Goal: Communication & Community: Answer question/provide support

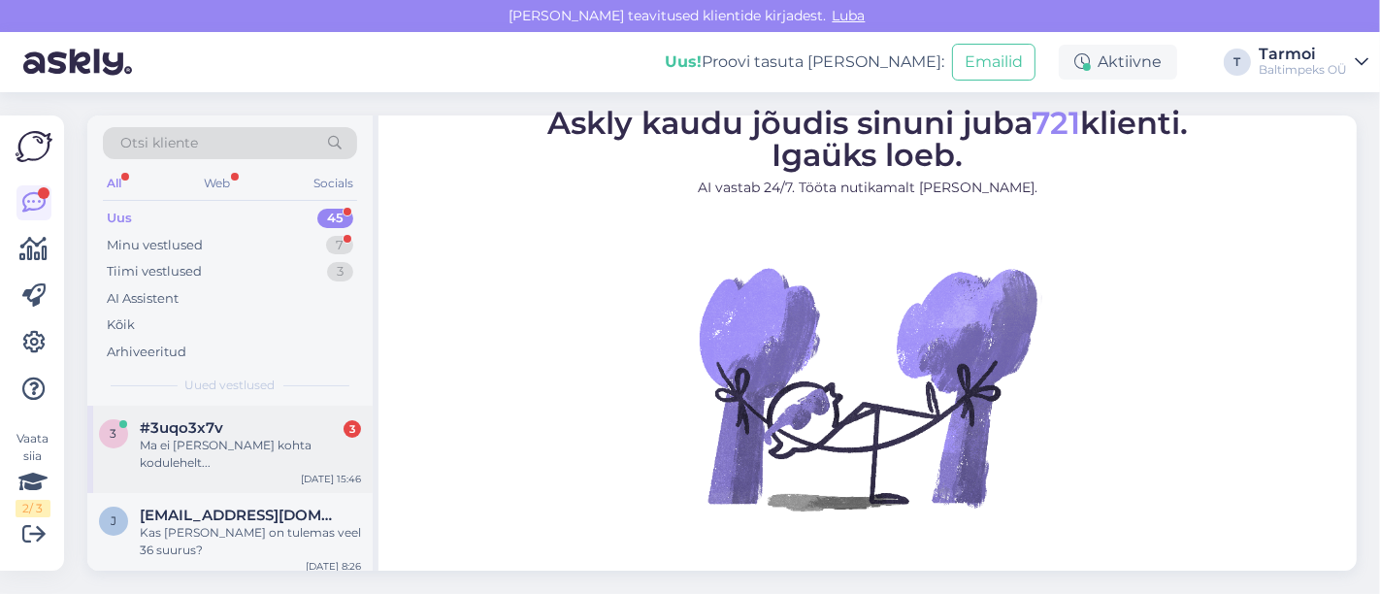
click at [221, 431] on div "#3uqo3x7v 3" at bounding box center [250, 427] width 221 height 17
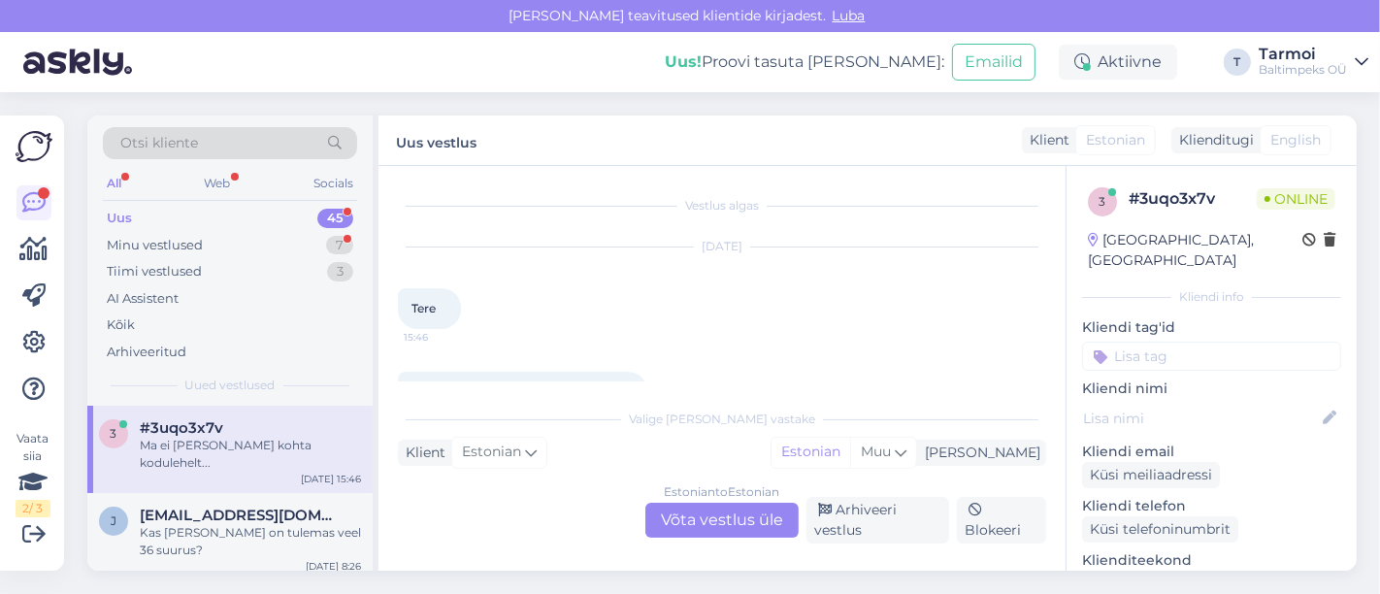
scroll to position [134, 0]
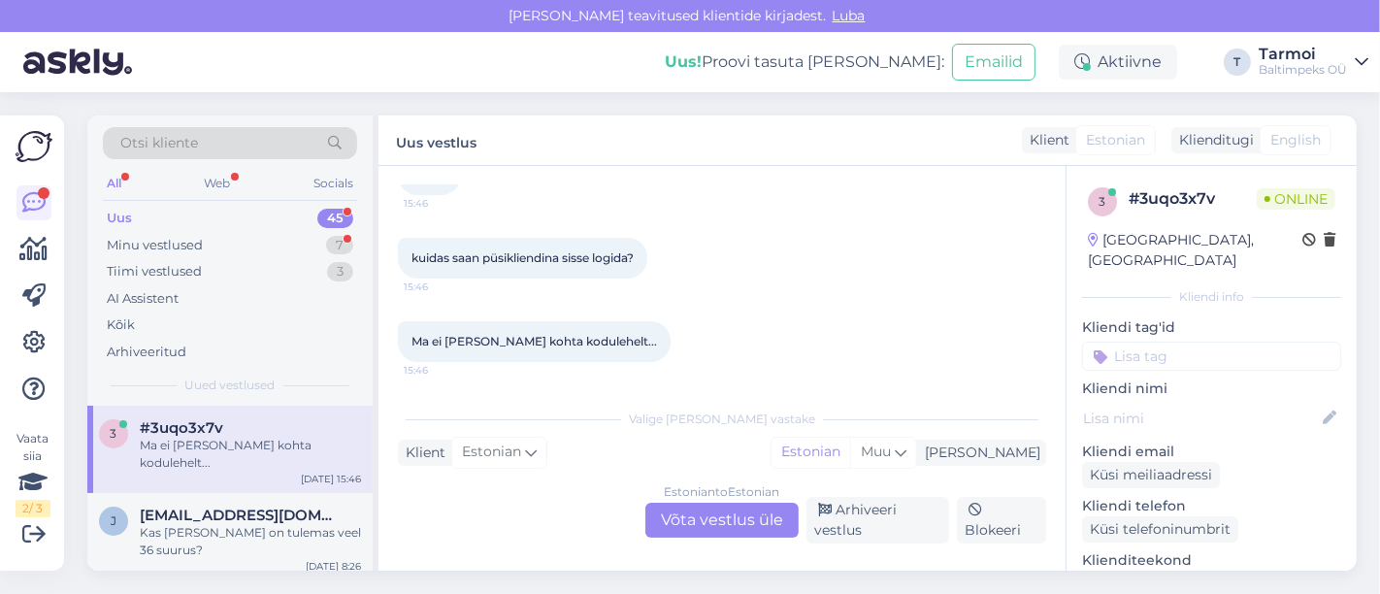
click at [734, 510] on div "Estonian to Estonian Võta vestlus üle" at bounding box center [721, 520] width 153 height 35
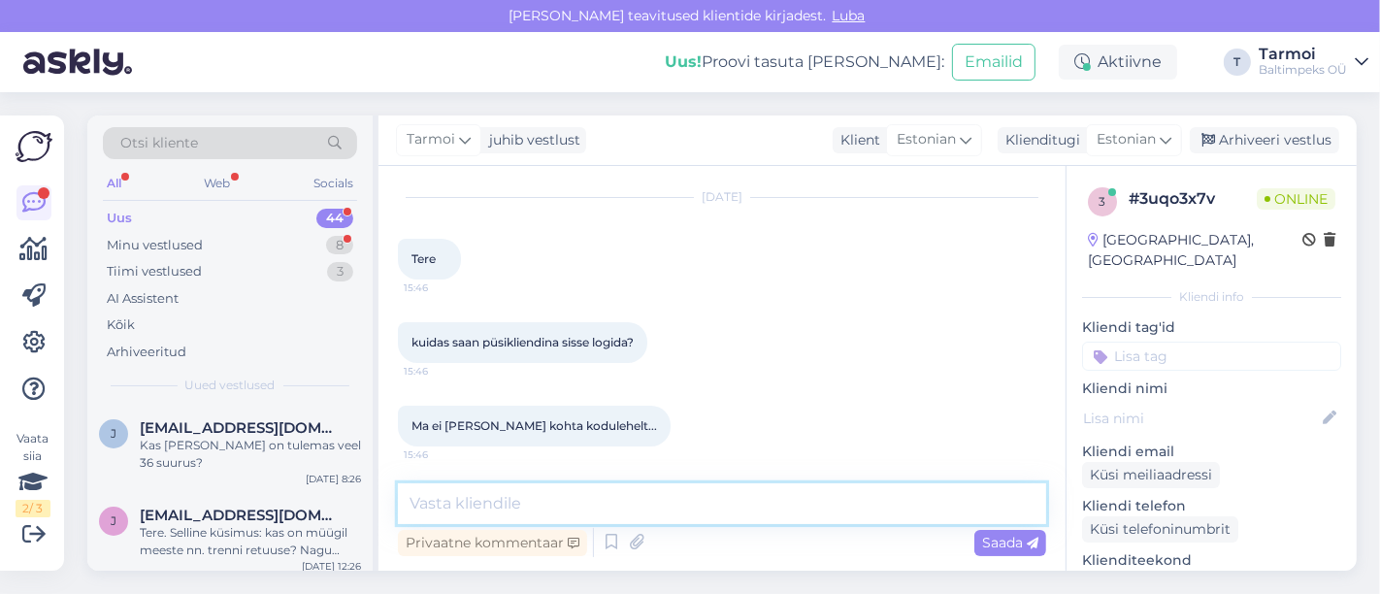
click at [703, 499] on textarea at bounding box center [722, 503] width 648 height 41
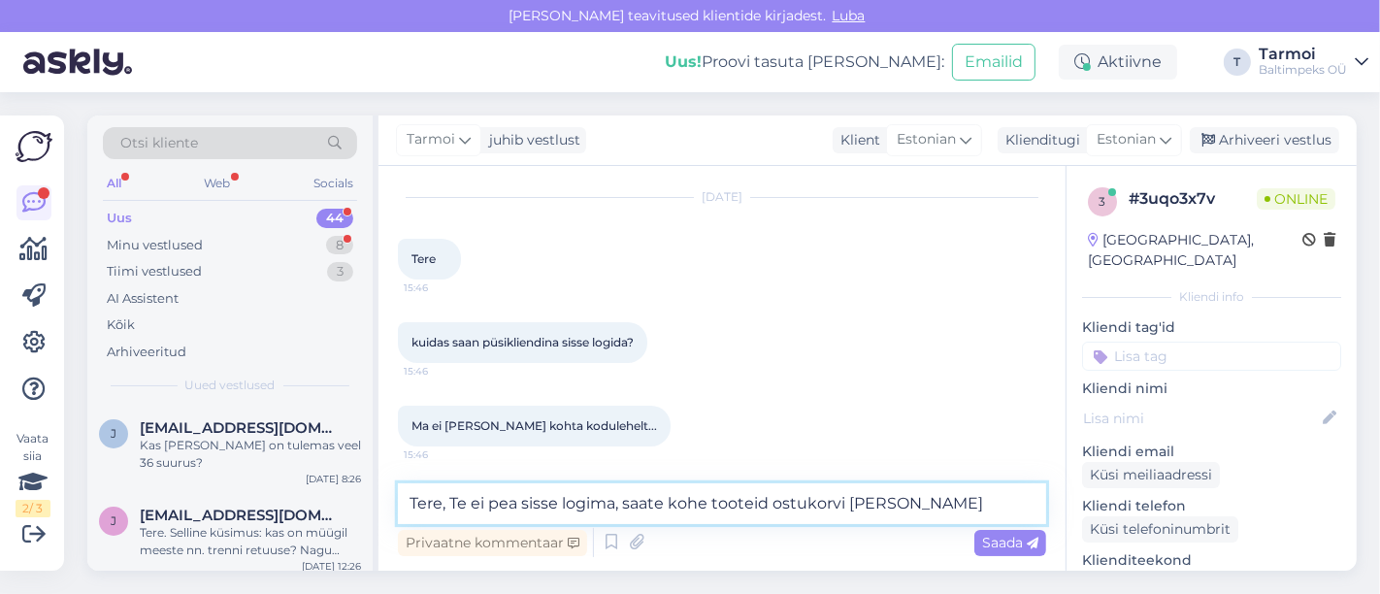
click at [866, 499] on textarea "Tere, Te ei pea sisse logima, saate kohe tooteid ostukorvi [PERSON_NAME]" at bounding box center [722, 503] width 648 height 41
click at [939, 497] on textarea "Tere, Te ei pea sisse logima, saate kohe tooteid ostukorvi lisada ja" at bounding box center [722, 503] width 648 height 41
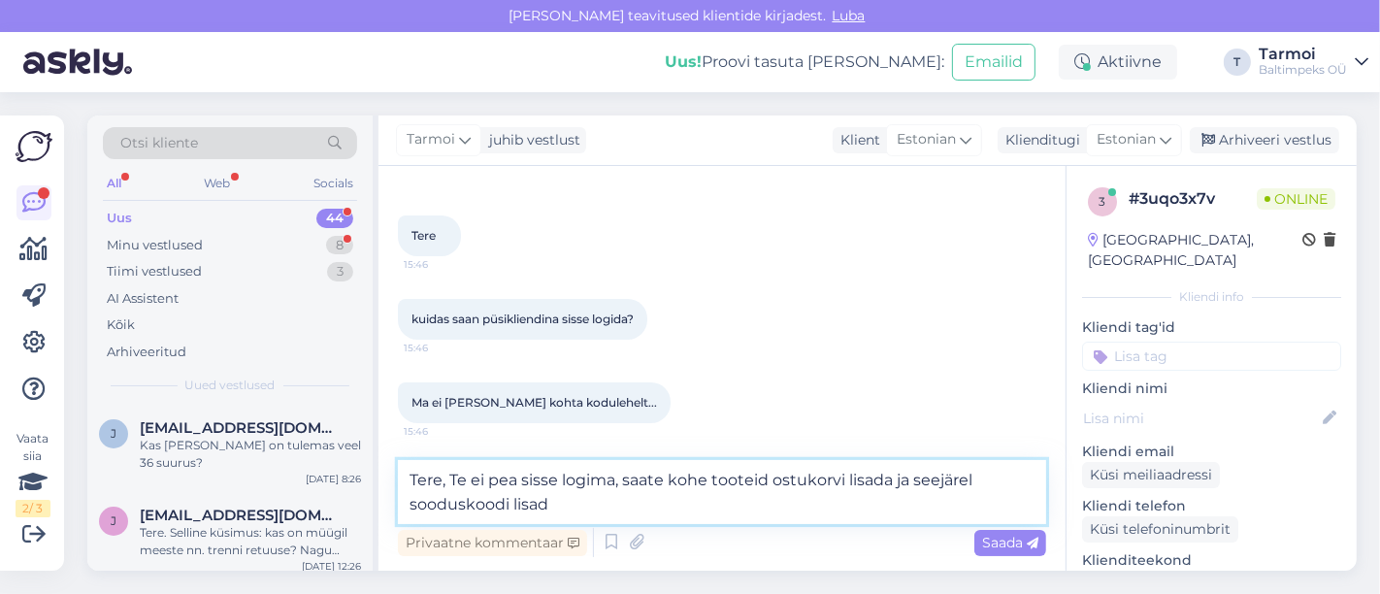
type textarea "Tere, Te ei pea sisse logima, saate kohe tooteid ostukorvi lisada ja seejärel s…"
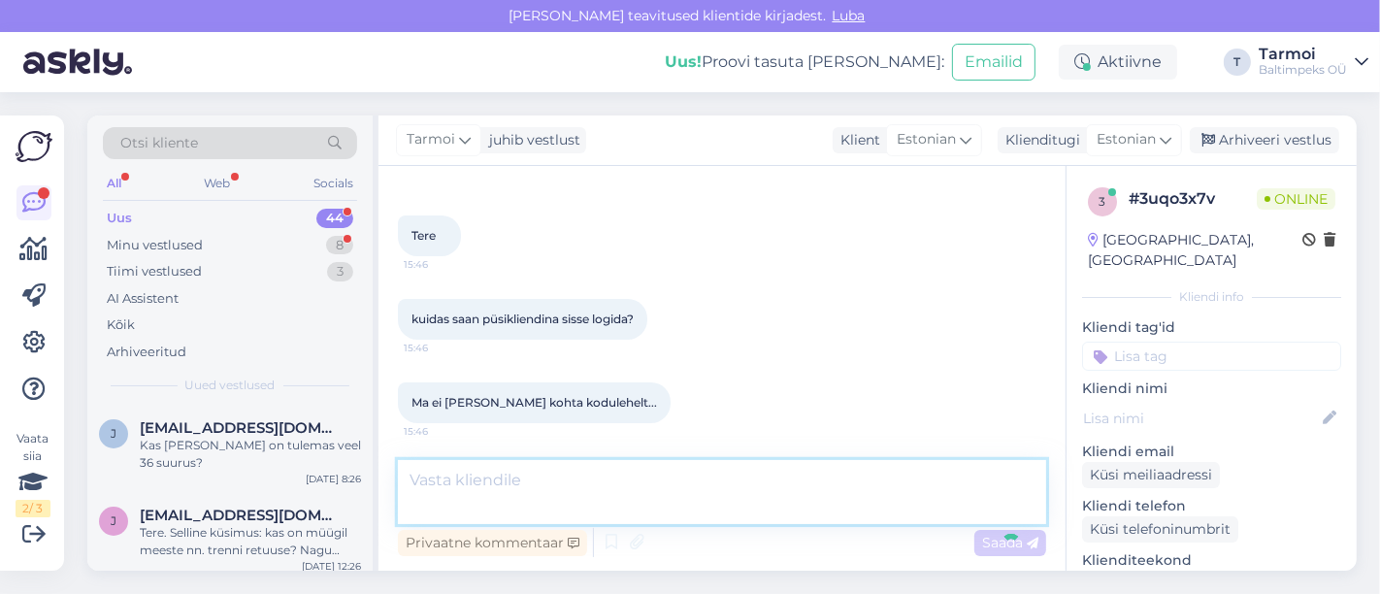
scroll to position [151, 0]
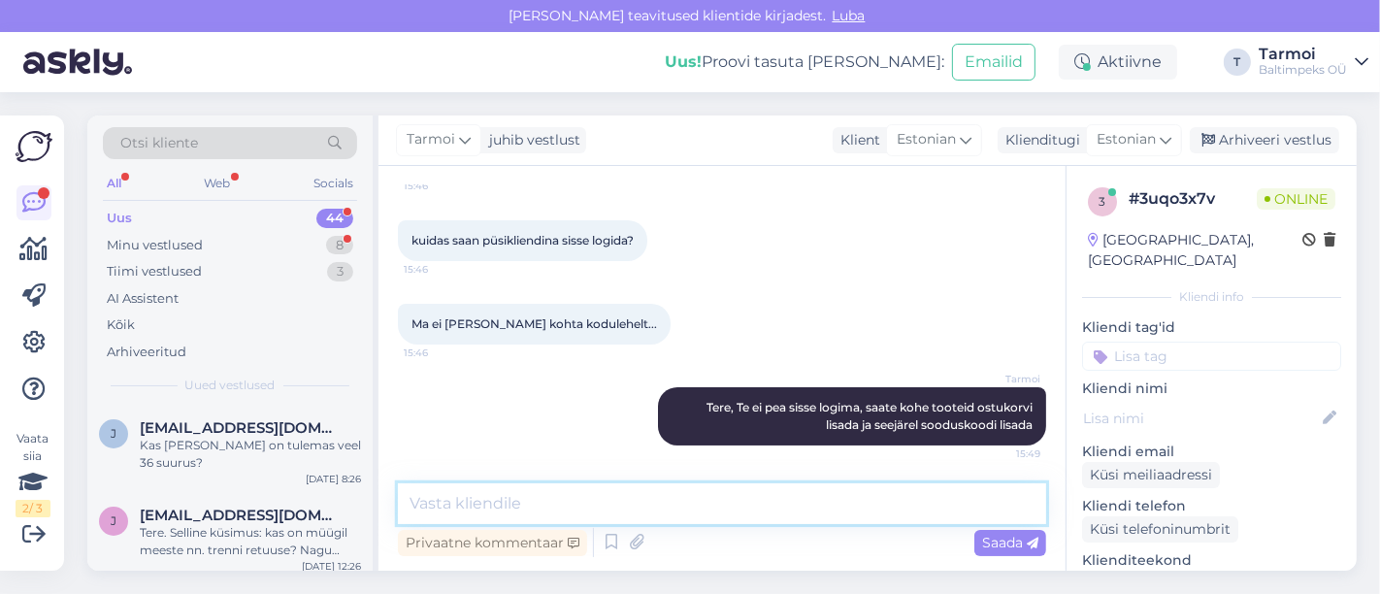
click at [939, 497] on textarea at bounding box center [722, 503] width 648 height 41
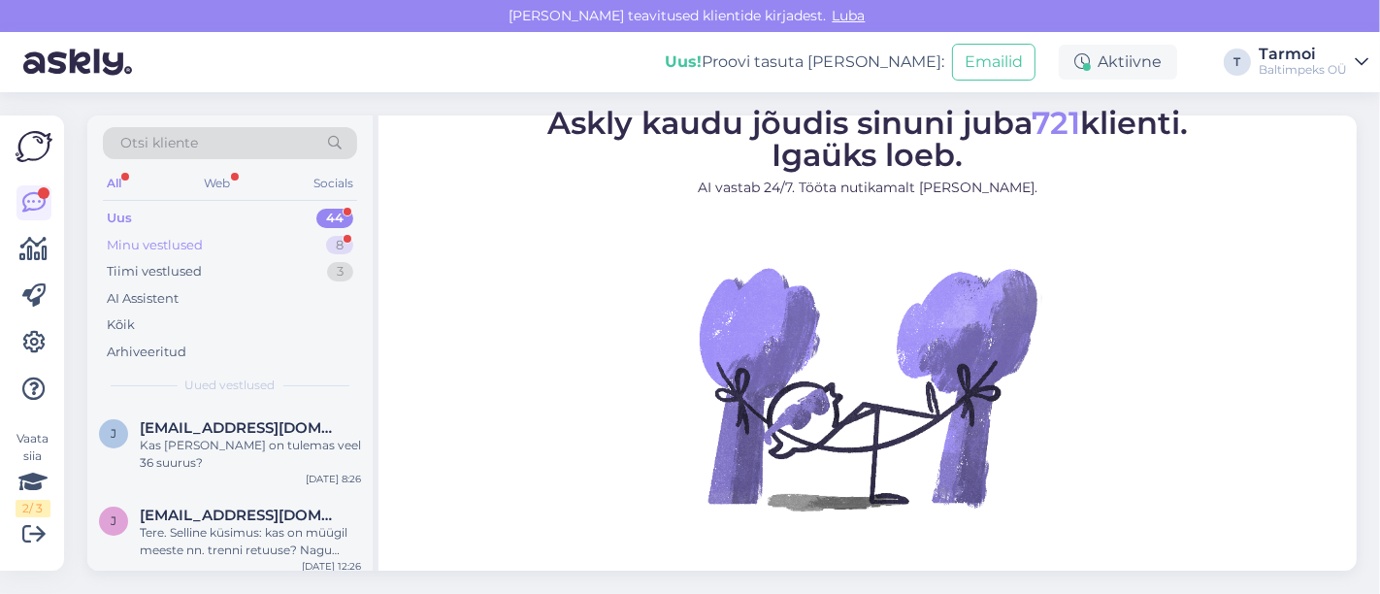
click at [184, 240] on div "Minu vestlused" at bounding box center [155, 245] width 96 height 19
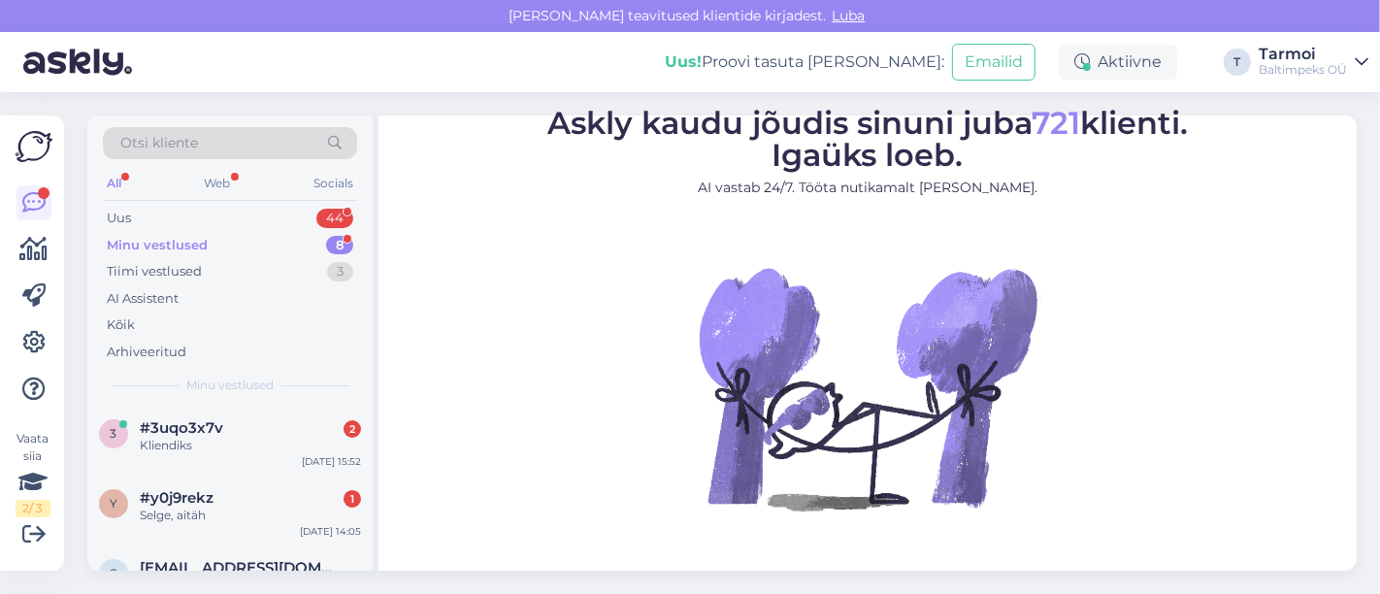
click at [184, 240] on div "Minu vestlused" at bounding box center [157, 245] width 101 height 19
click at [155, 414] on div "3 #3uqo3x7v 2 Kliendiks Sep 18 15:52" at bounding box center [229, 441] width 285 height 70
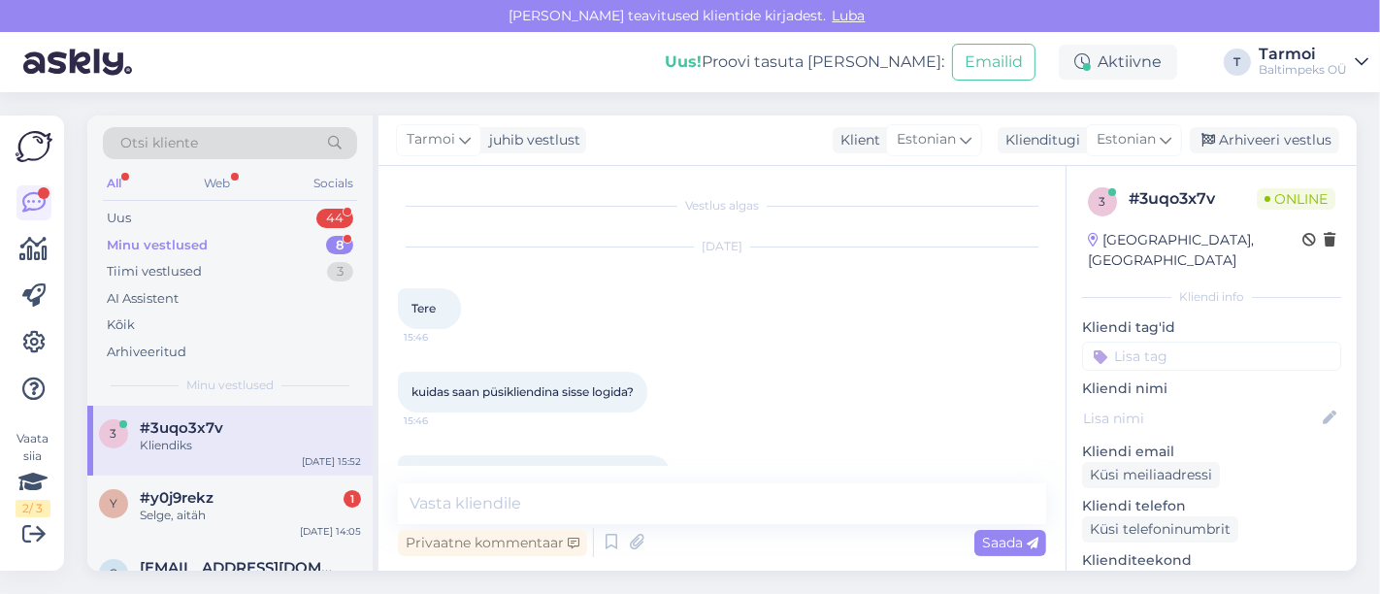
scroll to position [335, 0]
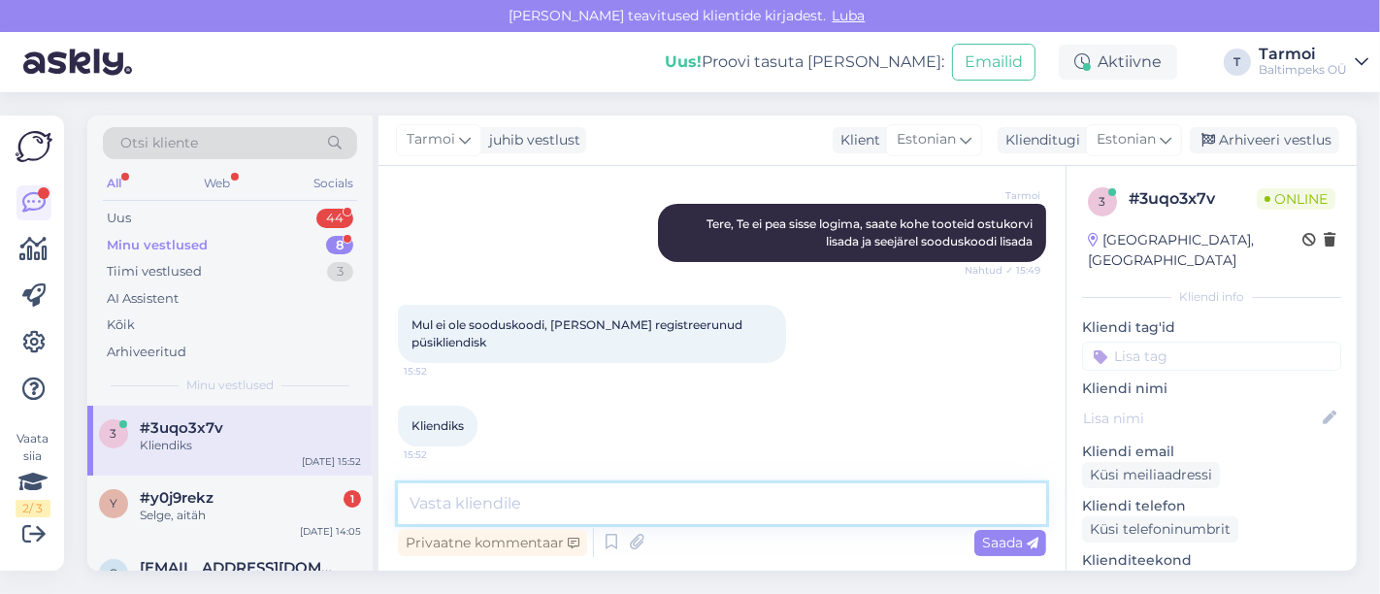
click at [577, 503] on textarea at bounding box center [722, 503] width 648 height 41
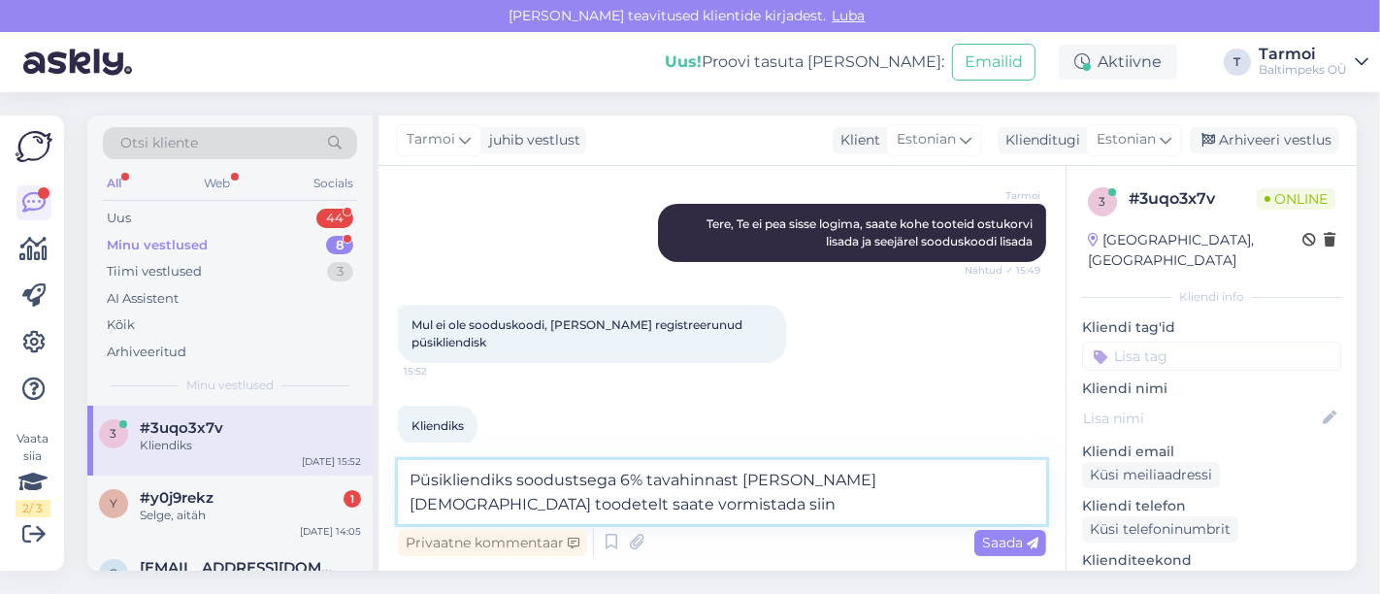
click at [577, 503] on textarea "Püsikliendiks soodustsega 6% tavahinnast ilma allahindluseta toodetelt saate vo…" at bounding box center [722, 492] width 648 height 64
click at [595, 519] on textarea "Püsikliendiks soodustsega 6% tavahinnast ilma allahindluseta toodetelt saate vo…" at bounding box center [722, 492] width 648 height 64
paste textarea "https://popsport.addy.ee/"
click at [574, 480] on textarea "Püsikliendiks soodustsega 6% tavahinnast ilma allahindluseta toodetelt saate vo…" at bounding box center [722, 492] width 648 height 64
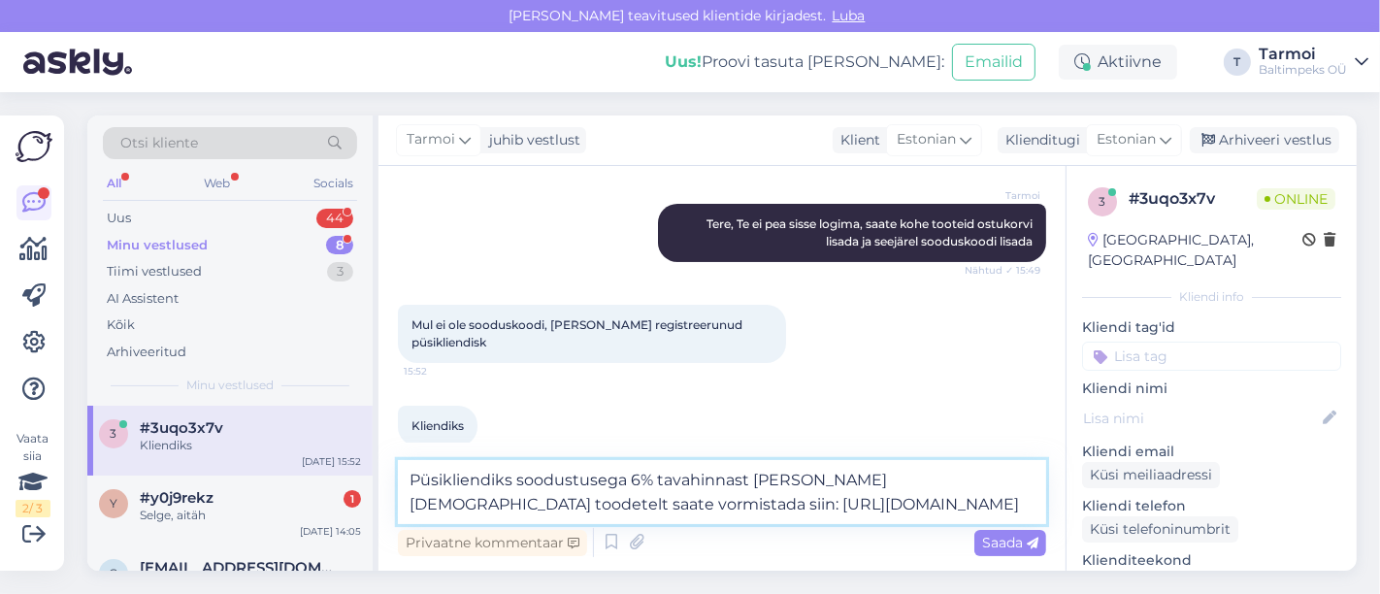
click at [812, 509] on textarea "Püsikliendiks soodustusega 6% tavahinnast ilma allahindluseta toodetelt saate v…" at bounding box center [722, 492] width 648 height 64
click at [884, 506] on textarea "Püsikliendiks soodustusega 6% tavahinnast ilma allahindluseta toodetelt saate v…" at bounding box center [722, 492] width 648 height 64
click at [848, 502] on textarea "Püsikliendiks soodustusega 6% tavahinnast ilma allahindluseta toodetelt saate v…" at bounding box center [722, 492] width 648 height 64
type textarea "Püsikliendiks soodustusega 6% tavahinnast ilma allahindluseta toodetelt saate v…"
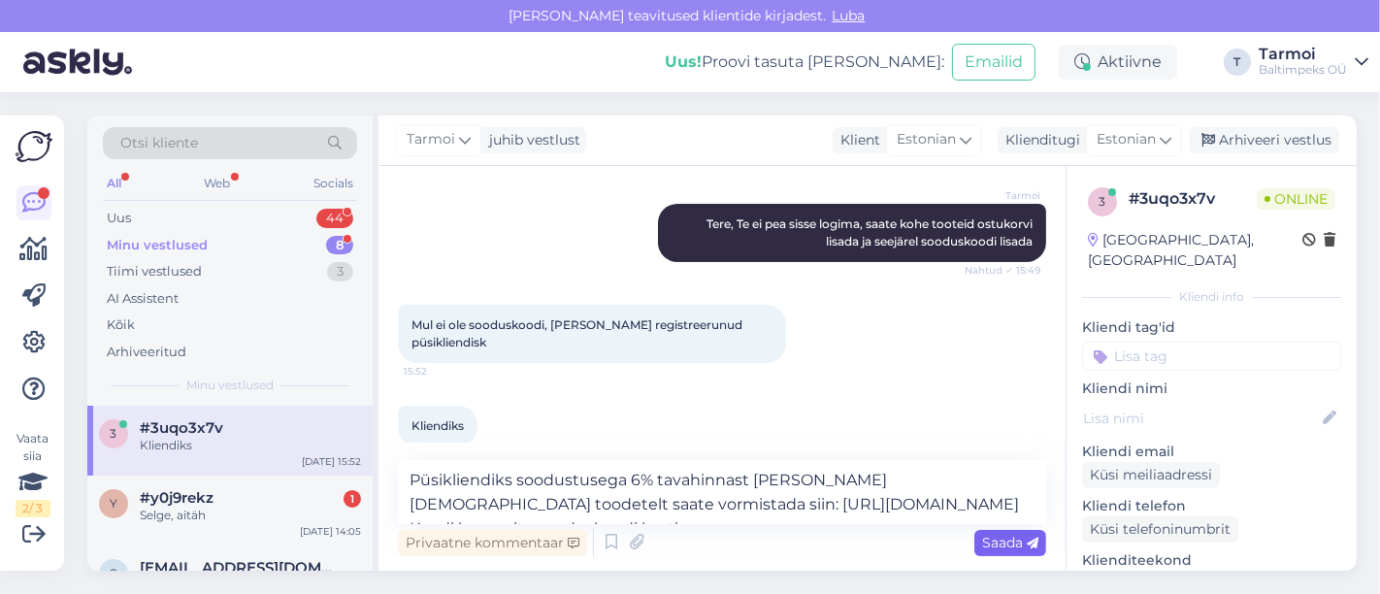
click at [1000, 547] on span "Saada" at bounding box center [1010, 542] width 56 height 17
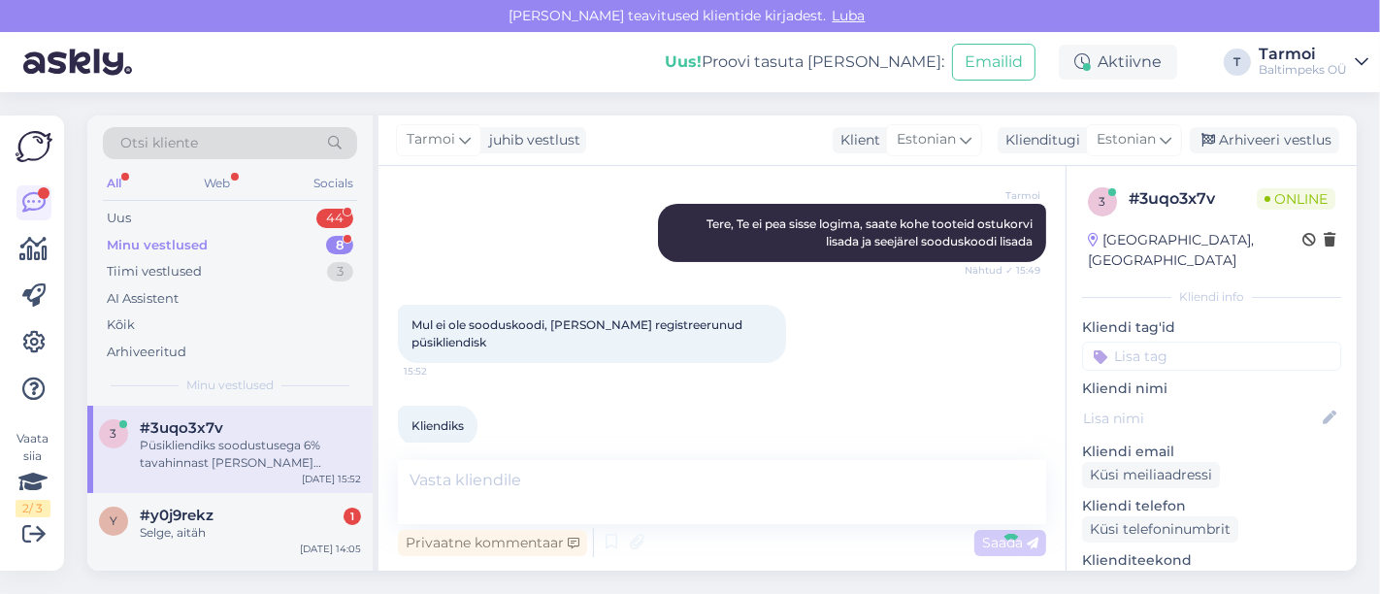
scroll to position [454, 0]
